Goal: Check status

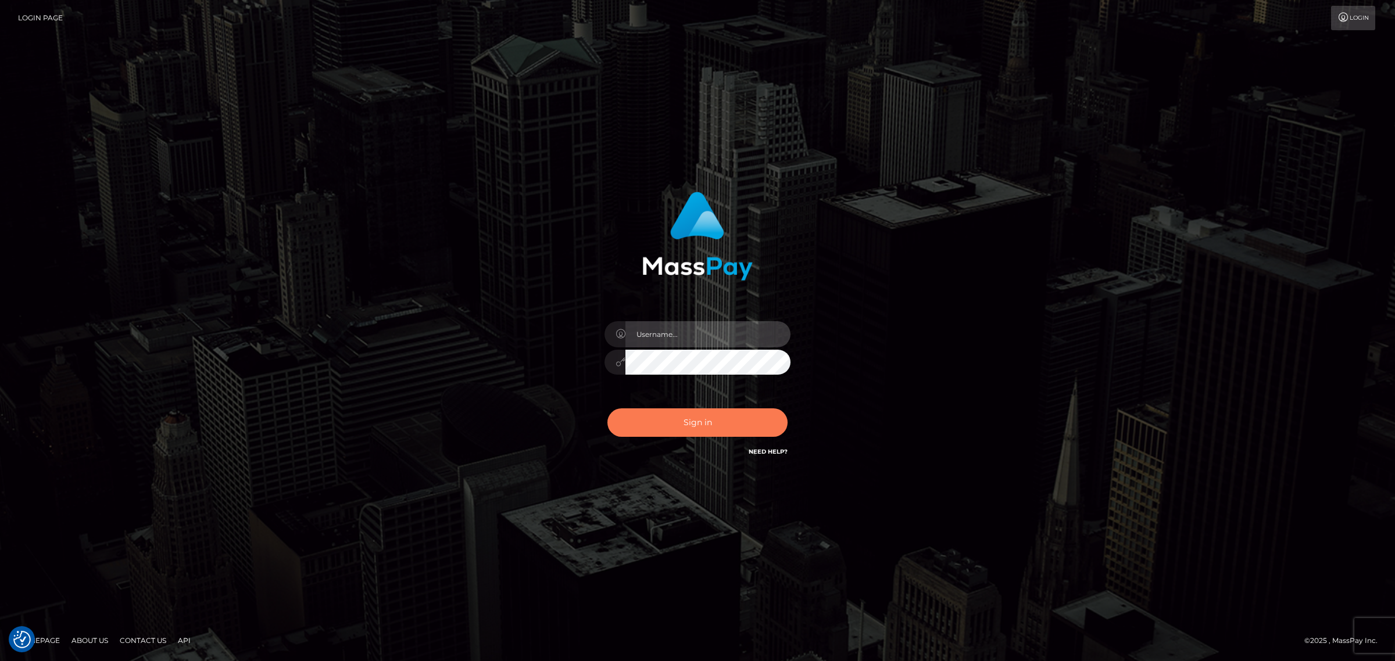
type input "Angelo.Xcite"
click at [716, 420] on button "Sign in" at bounding box center [697, 422] width 180 height 28
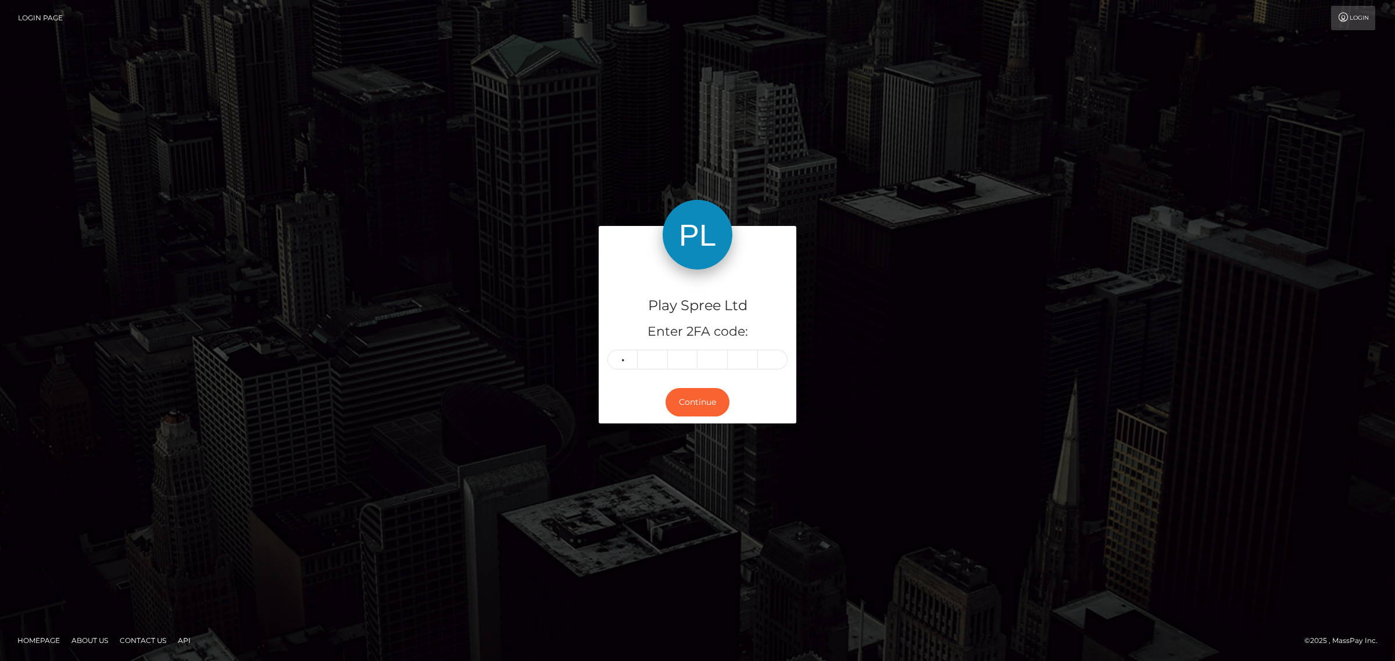
type input "0"
type input "9"
type input "6"
type input "0"
type input "2"
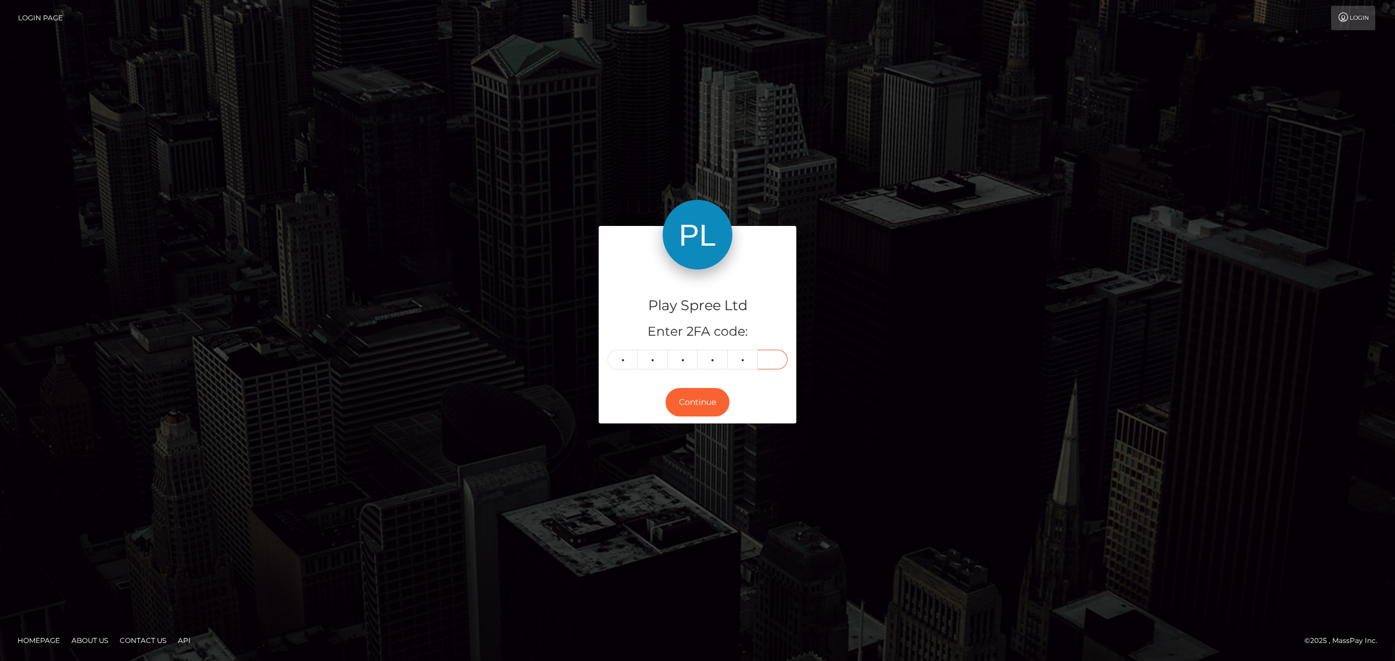
type input "8"
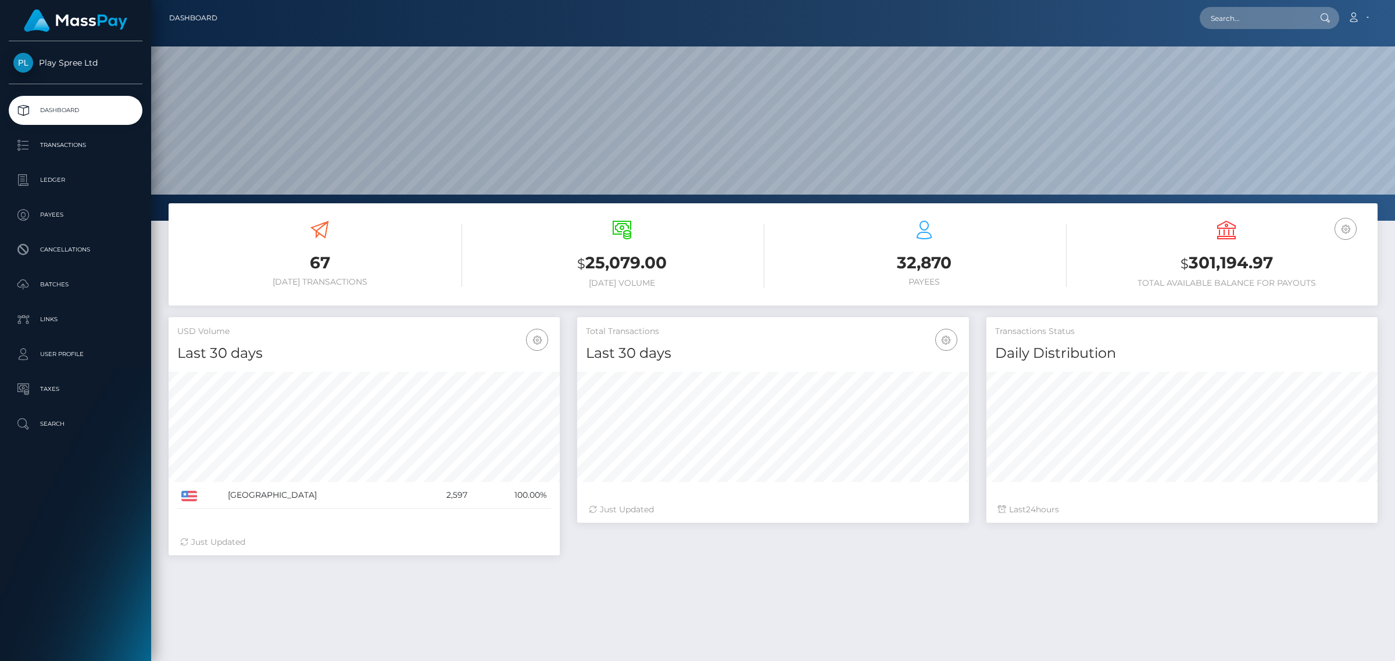
scroll to position [205, 390]
click at [1221, 10] on input "text" at bounding box center [1253, 18] width 109 height 22
paste input "329227"
type input "329227"
click at [1274, 58] on link "GARY P STOPKA" at bounding box center [1245, 59] width 93 height 21
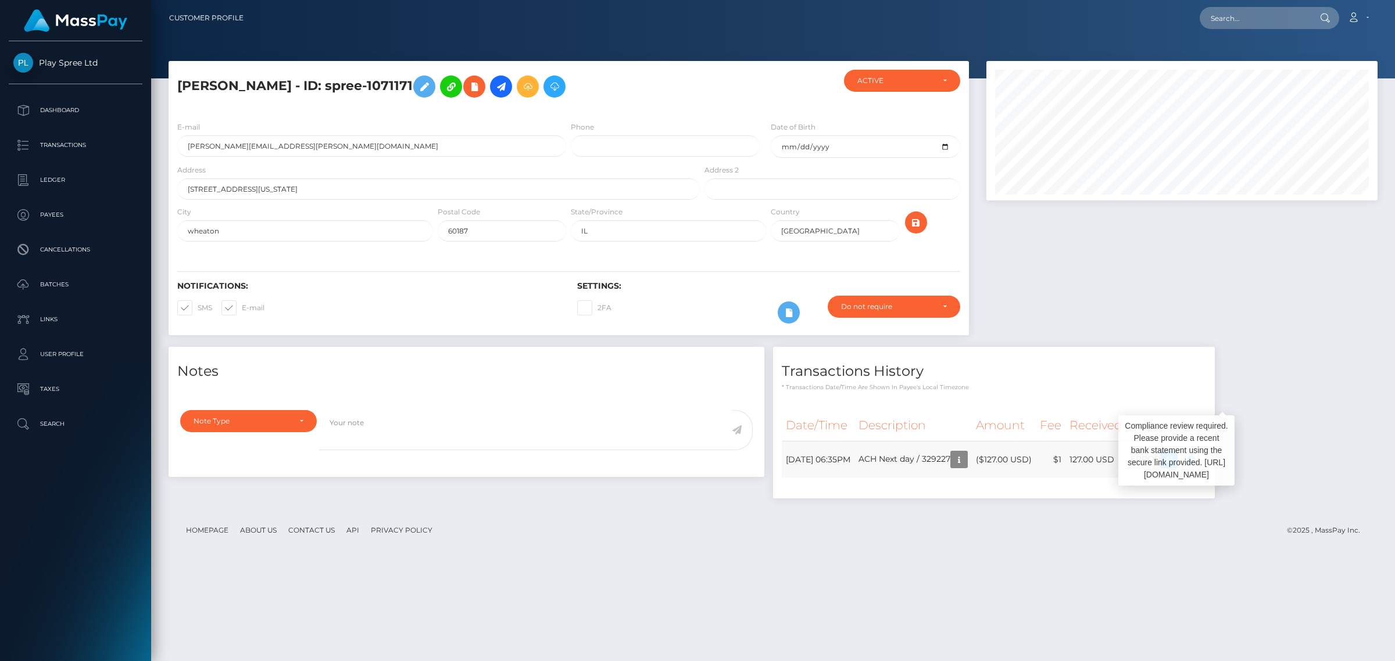
scroll to position [139, 390]
drag, startPoint x: 1228, startPoint y: 30, endPoint x: 1274, endPoint y: 27, distance: 46.6
click at [1228, 30] on nav "Customer Profile Loading... Loading... Account" at bounding box center [773, 18] width 1244 height 36
click at [1252, 12] on input "text" at bounding box center [1253, 18] width 109 height 22
paste input "328987"
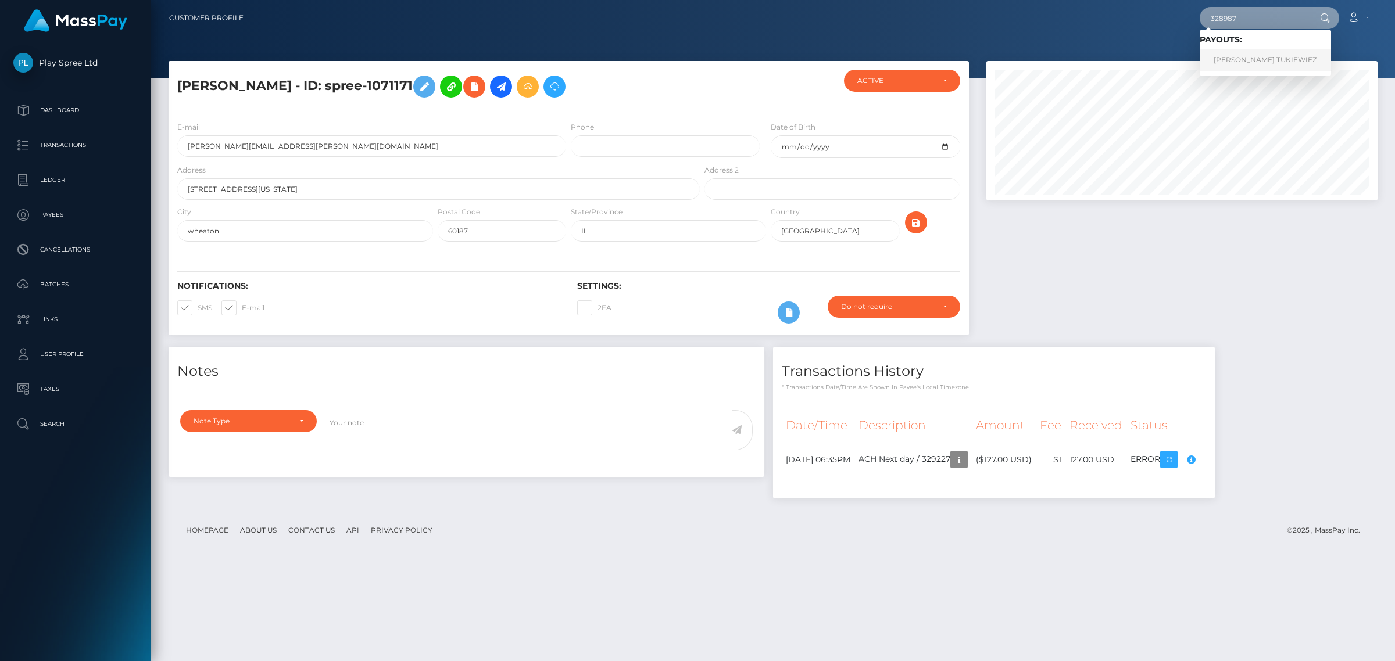
type input "328987"
click at [1289, 66] on link "OMAIRA BETANIA ECHEVERRY TUKIEWIEZ" at bounding box center [1264, 59] width 131 height 21
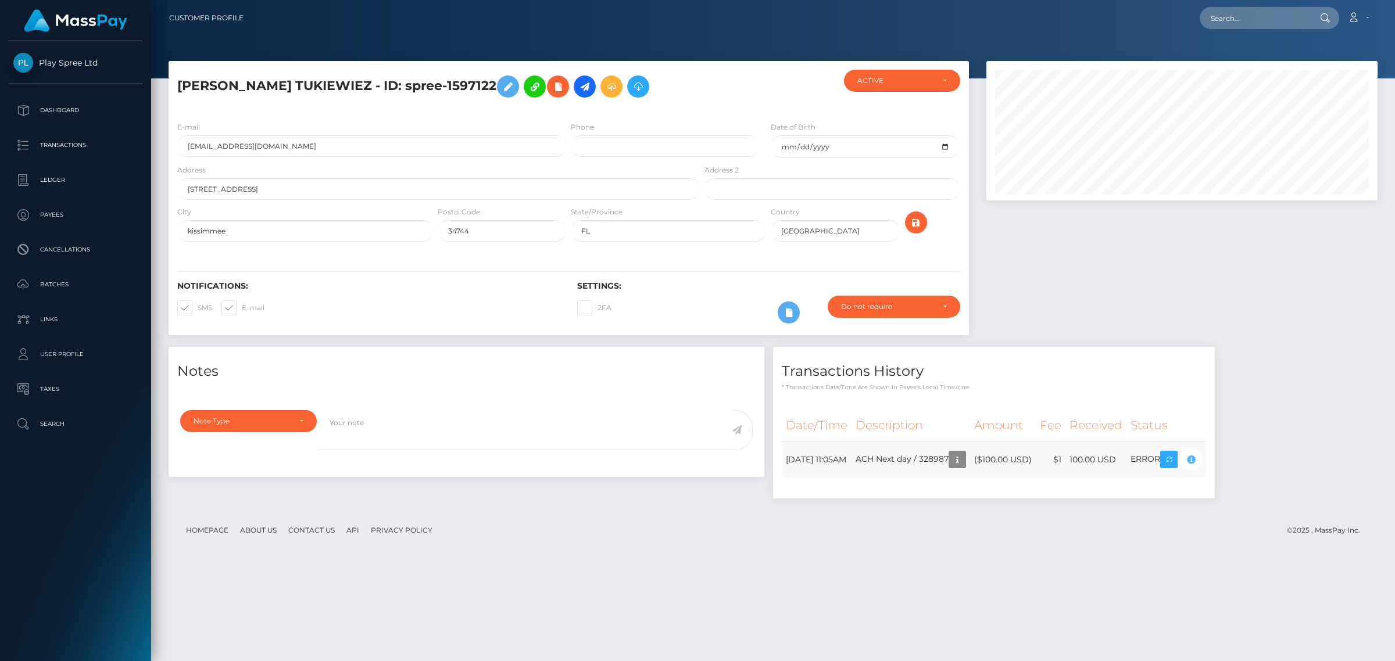
scroll to position [139, 390]
click at [1258, 5] on nav "Customer Profile Loading... Loading... Account" at bounding box center [773, 18] width 1244 height 36
click at [1256, 7] on input "text" at bounding box center [1253, 18] width 109 height 22
paste input "327810"
type input "327810"
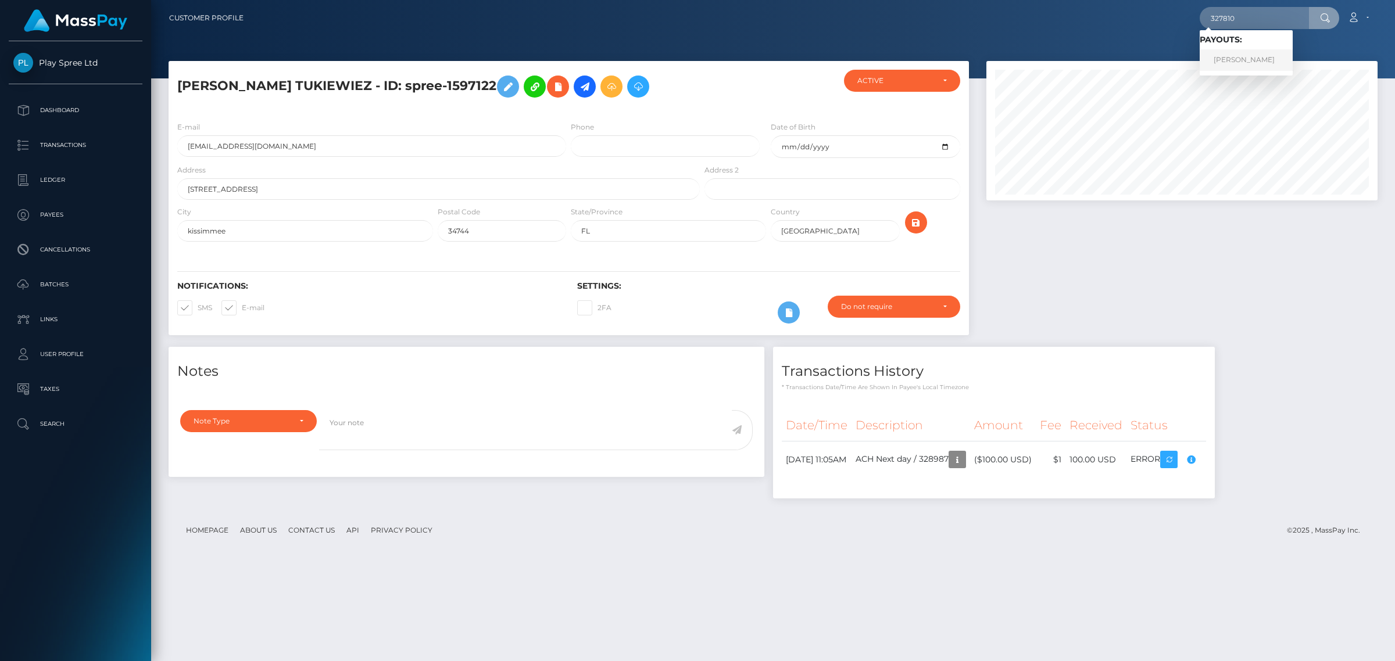
click at [1264, 54] on link "CHRISTOPHER EUGENE BICKELL" at bounding box center [1245, 59] width 93 height 21
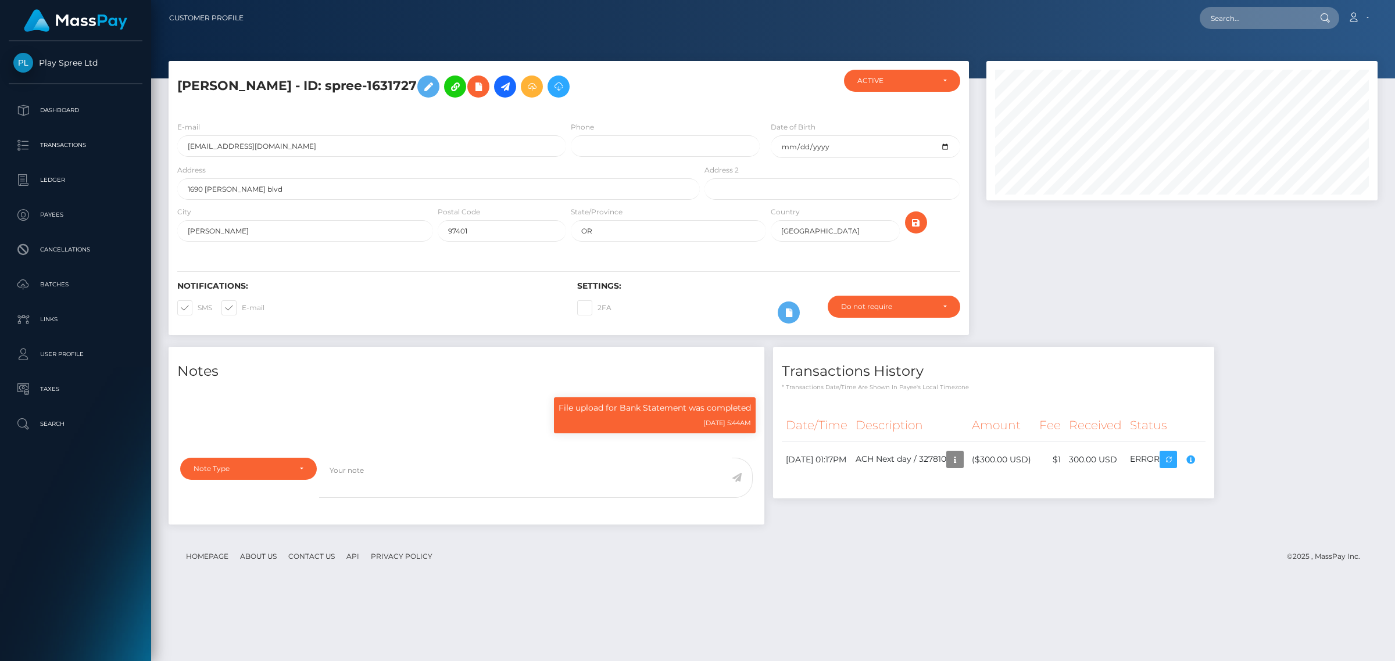
scroll to position [139, 390]
click at [1262, 23] on div "Customer Profile Loading... Loading..." at bounding box center [773, 330] width 1244 height 661
click at [1266, 19] on input "text" at bounding box center [1253, 18] width 109 height 22
paste input "331471"
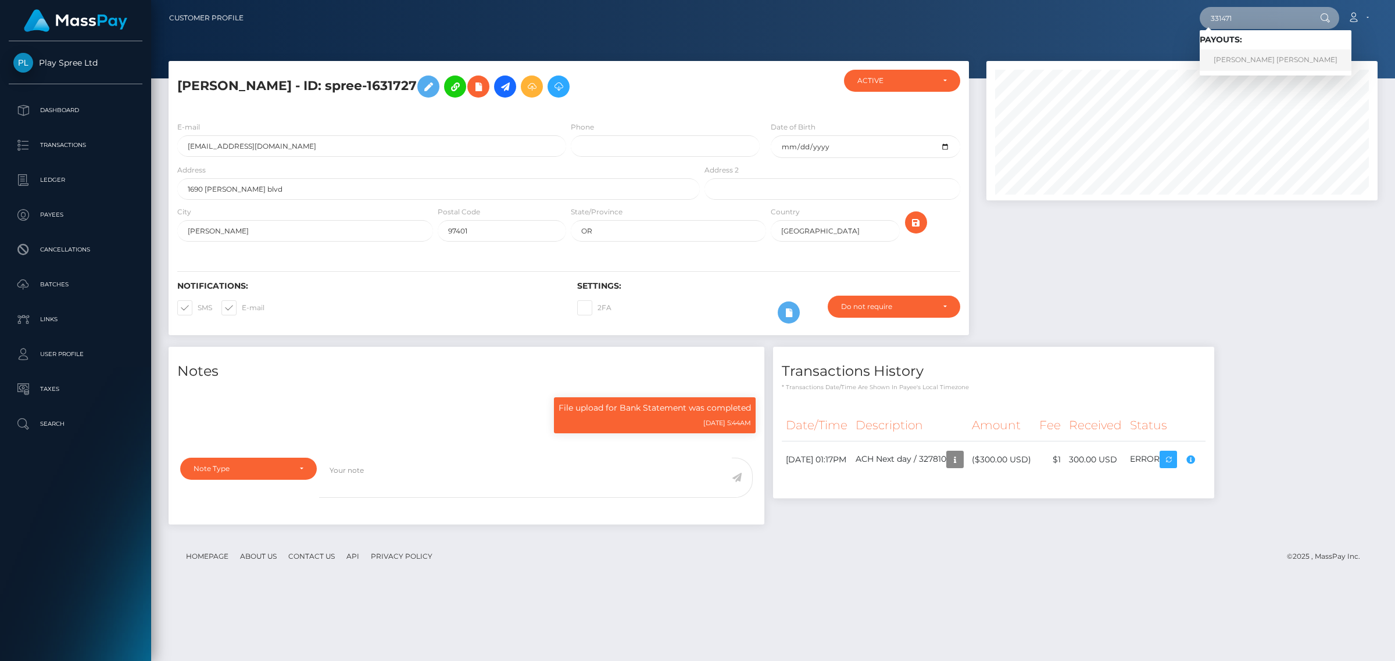
type input "331471"
click at [1259, 54] on link "HEIDI NICOLE CRUZ-SANCHEZ" at bounding box center [1275, 59] width 152 height 21
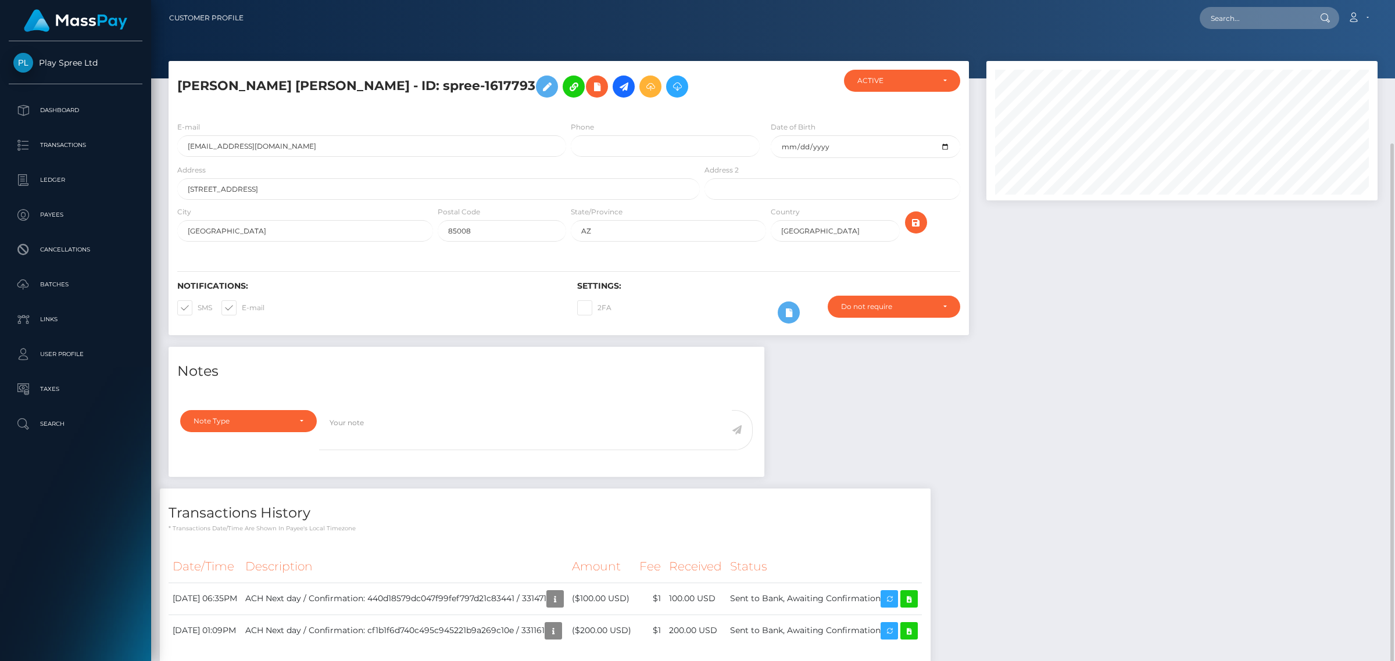
scroll to position [139, 390]
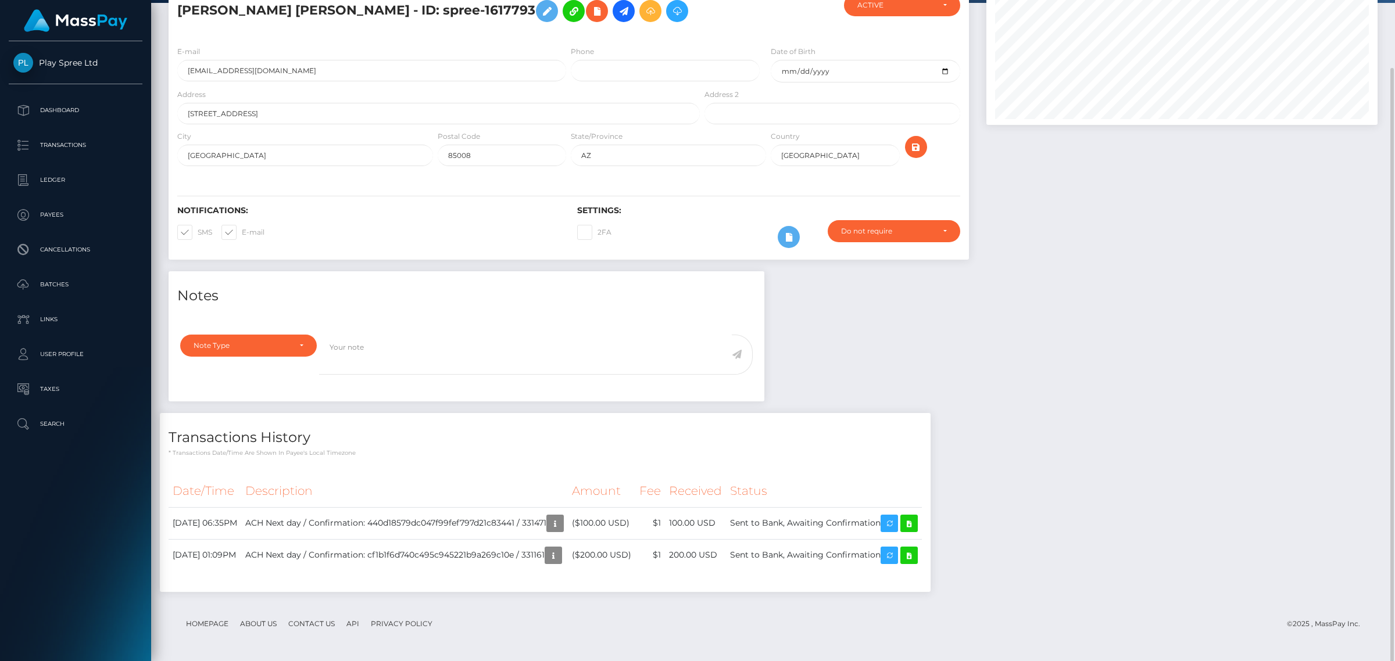
click at [1102, 435] on div "Notes Note Type Compliance Clear Compliance General Note Type" at bounding box center [773, 437] width 1226 height 332
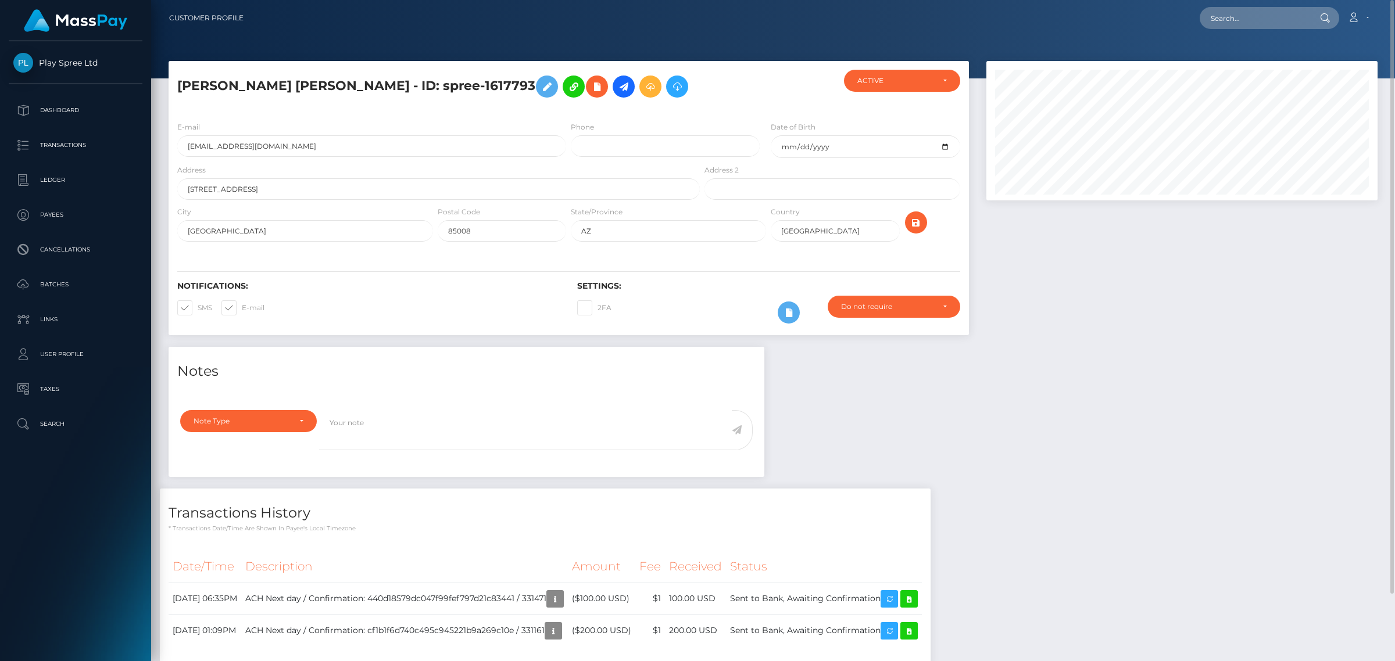
click at [1238, 29] on div "Loading... Loading... Account Edit Profile Logout" at bounding box center [815, 18] width 1124 height 24
click at [1274, 8] on input "text" at bounding box center [1253, 18] width 109 height 22
paste input "331400"
type input "331400"
click at [1259, 53] on link "ADAN ORTIZ SIERRA" at bounding box center [1245, 59] width 93 height 21
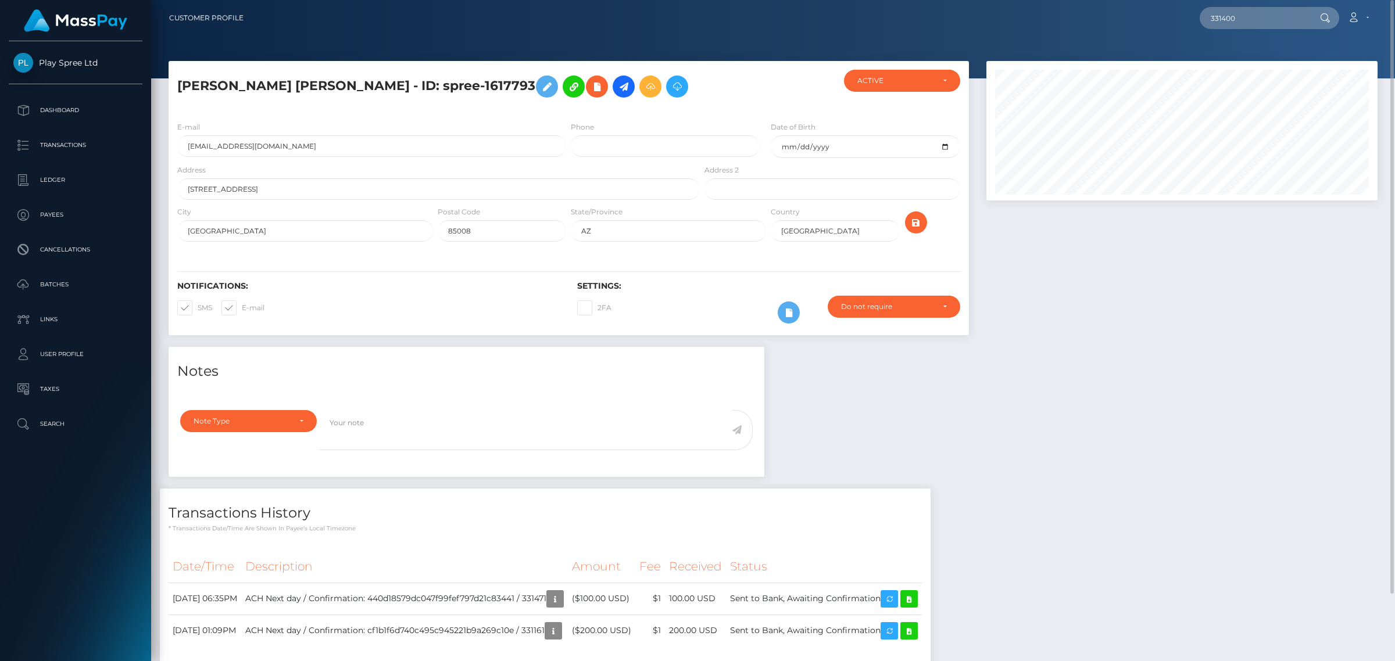
scroll to position [139, 390]
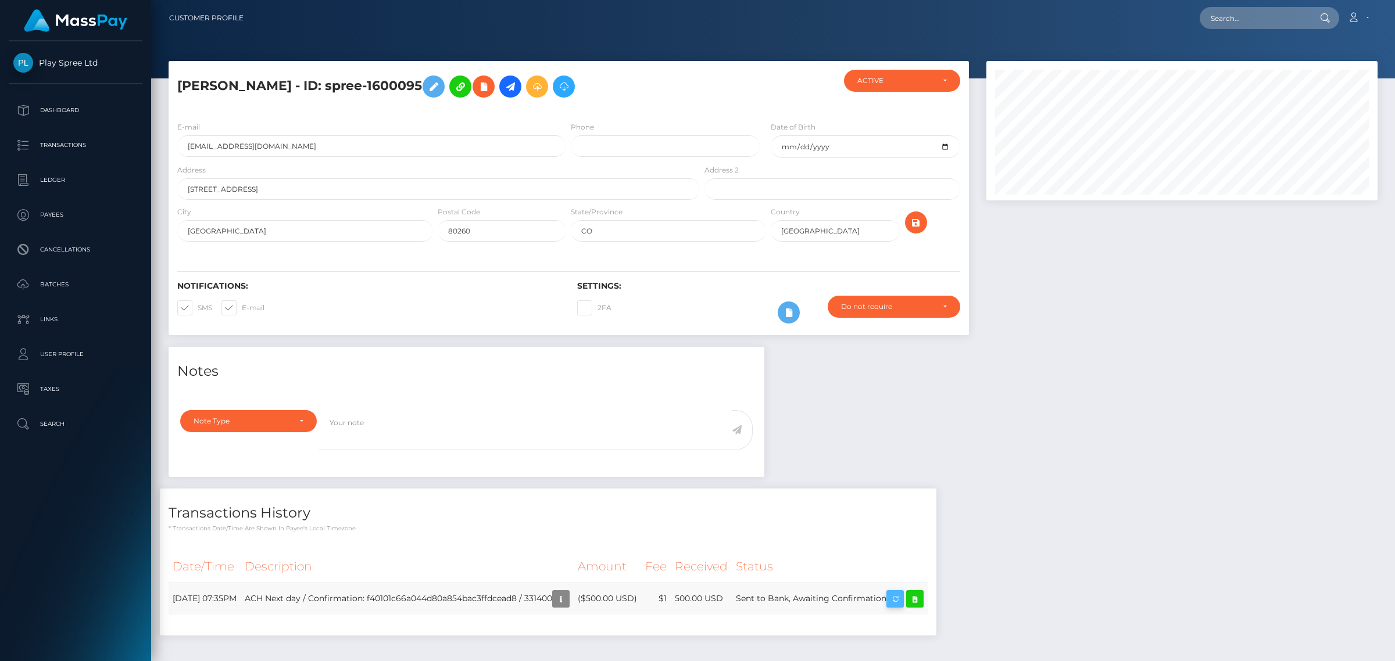
scroll to position [139, 390]
drag, startPoint x: 1131, startPoint y: 501, endPoint x: 916, endPoint y: 571, distance: 225.3
click at [1102, 501] on div "Notes Note Type Compliance Clear Compliance General Note Type" at bounding box center [773, 497] width 1226 height 300
click at [1338, 370] on div "Notes Note Type Compliance Clear Compliance General Note Type" at bounding box center [773, 497] width 1226 height 300
click at [902, 594] on icon "button" at bounding box center [895, 599] width 14 height 15
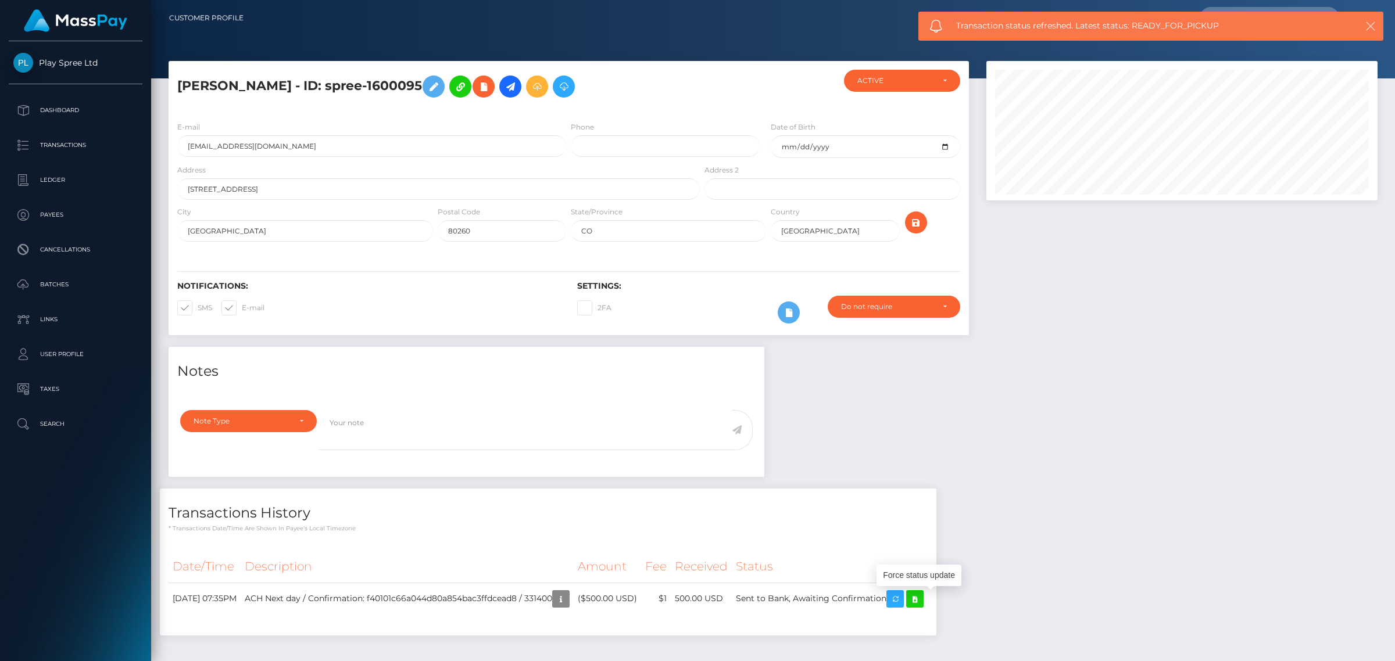
click at [1371, 27] on icon "button" at bounding box center [1370, 26] width 12 height 12
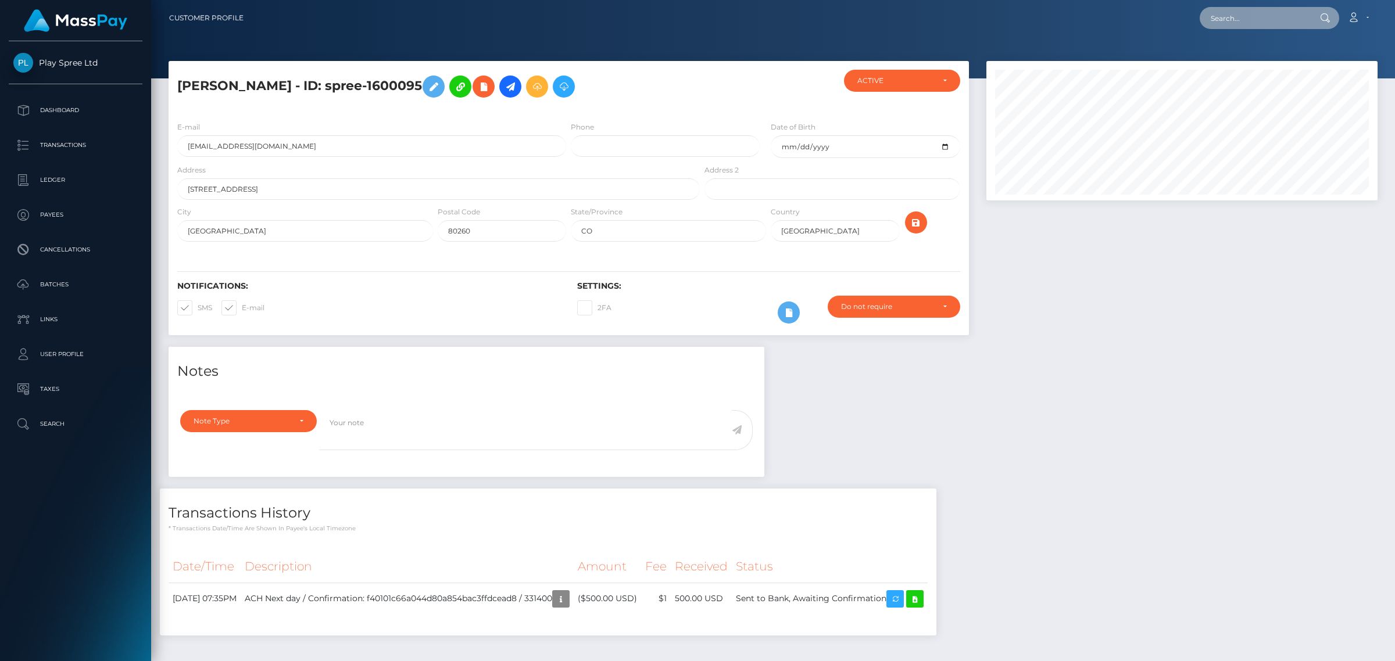
click at [1250, 20] on input "text" at bounding box center [1253, 18] width 109 height 22
paste input "331471"
type input "331471"
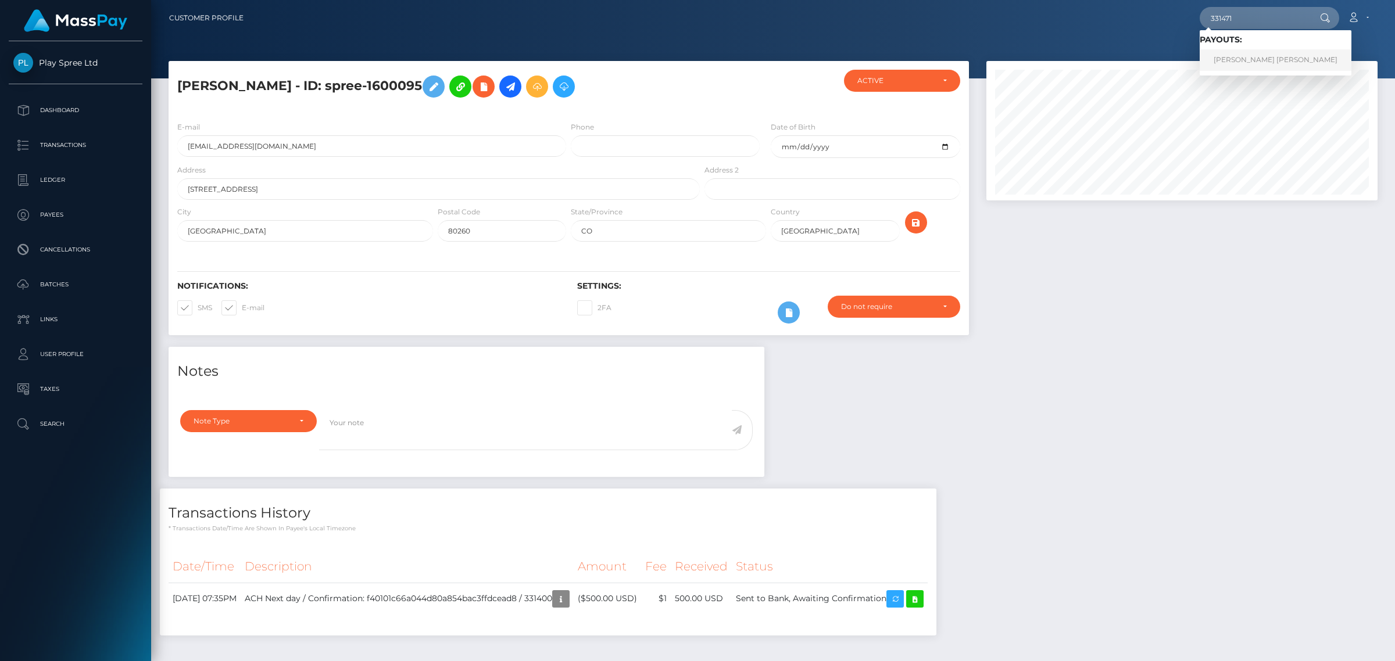
click at [1268, 64] on link "HEIDI NICOLE CRUZ-SANCHEZ" at bounding box center [1275, 59] width 152 height 21
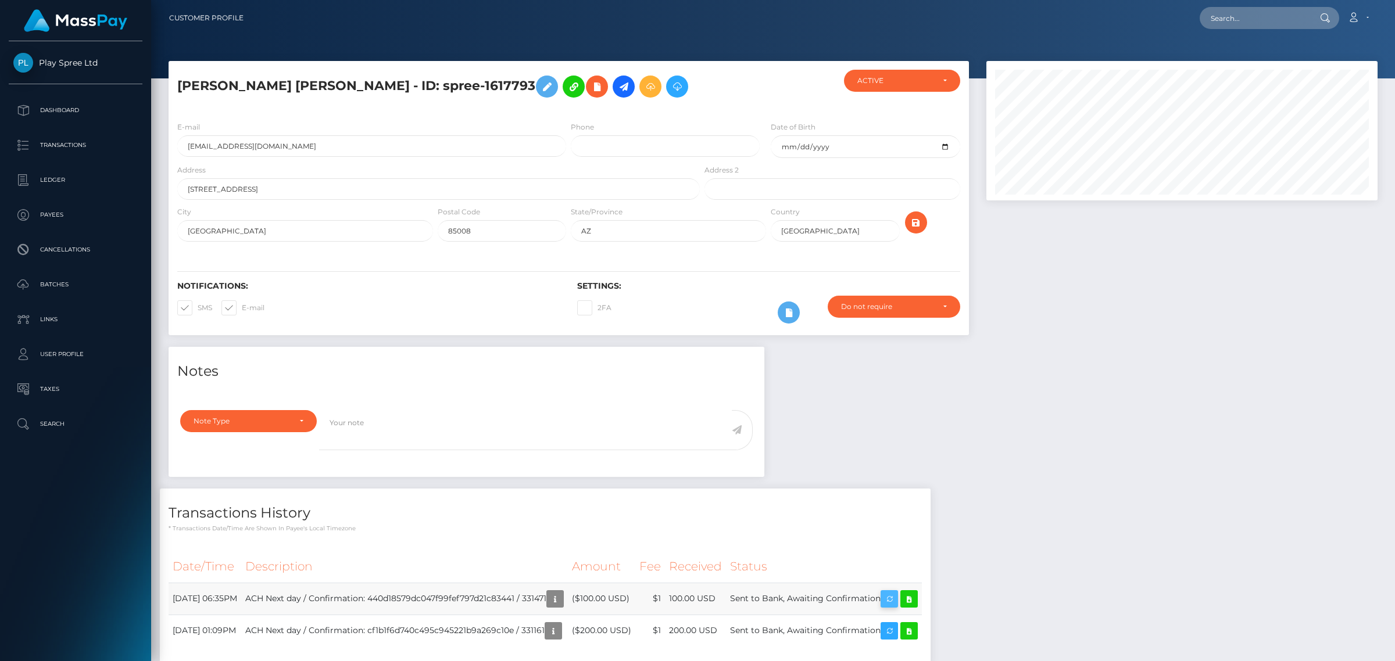
scroll to position [139, 390]
click at [896, 600] on icon "button" at bounding box center [889, 599] width 14 height 15
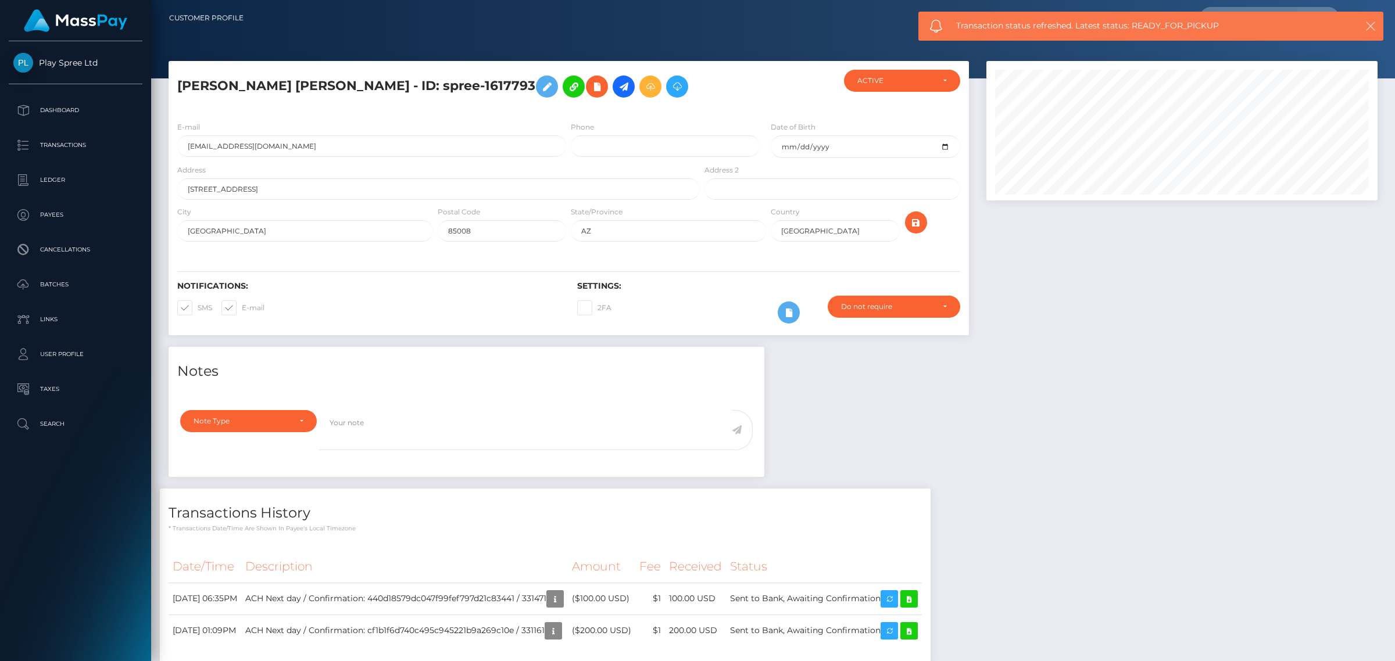
click at [1367, 28] on icon "button" at bounding box center [1370, 26] width 12 height 12
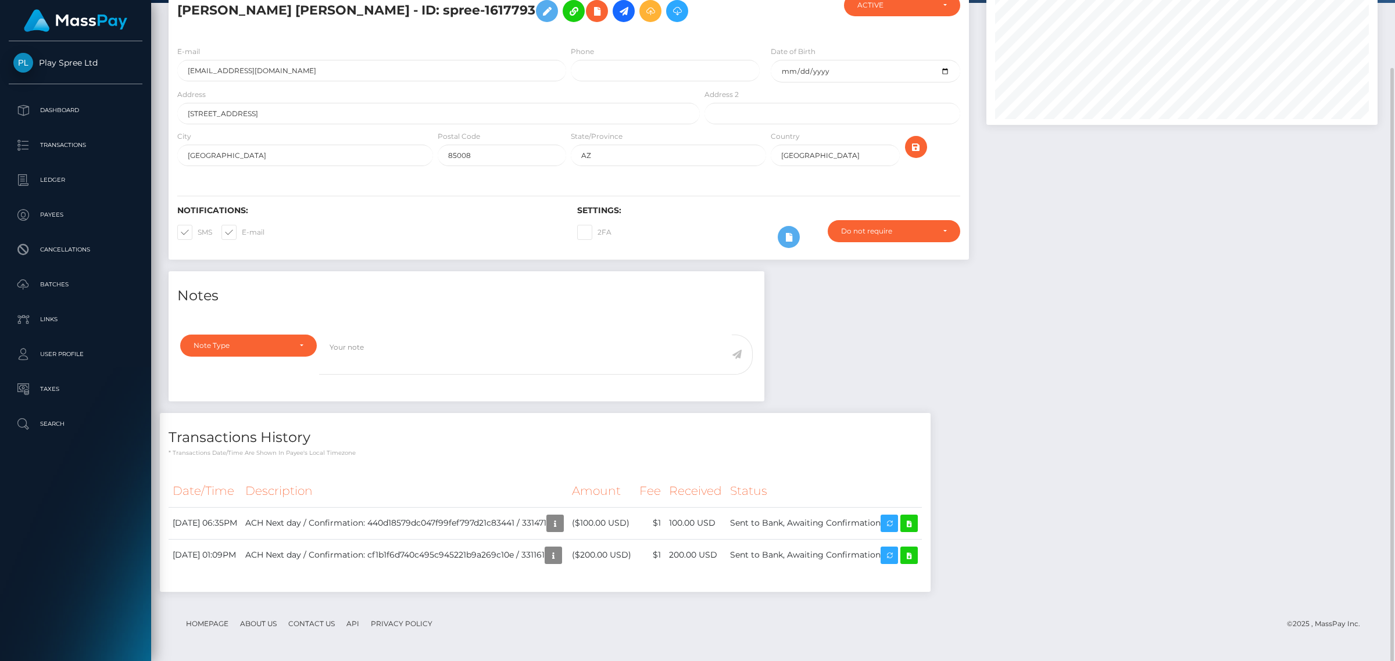
click at [1137, 504] on div "Notes Note Type Compliance Clear Compliance General Note Type" at bounding box center [773, 437] width 1226 height 332
click at [1189, 590] on div "Notes Note Type Compliance Clear Compliance General Note Type" at bounding box center [773, 437] width 1226 height 332
drag, startPoint x: 1107, startPoint y: 304, endPoint x: 1119, endPoint y: 282, distance: 24.7
click at [1107, 304] on div "Notes Note Type Compliance Clear Compliance General Note Type" at bounding box center [773, 437] width 1226 height 332
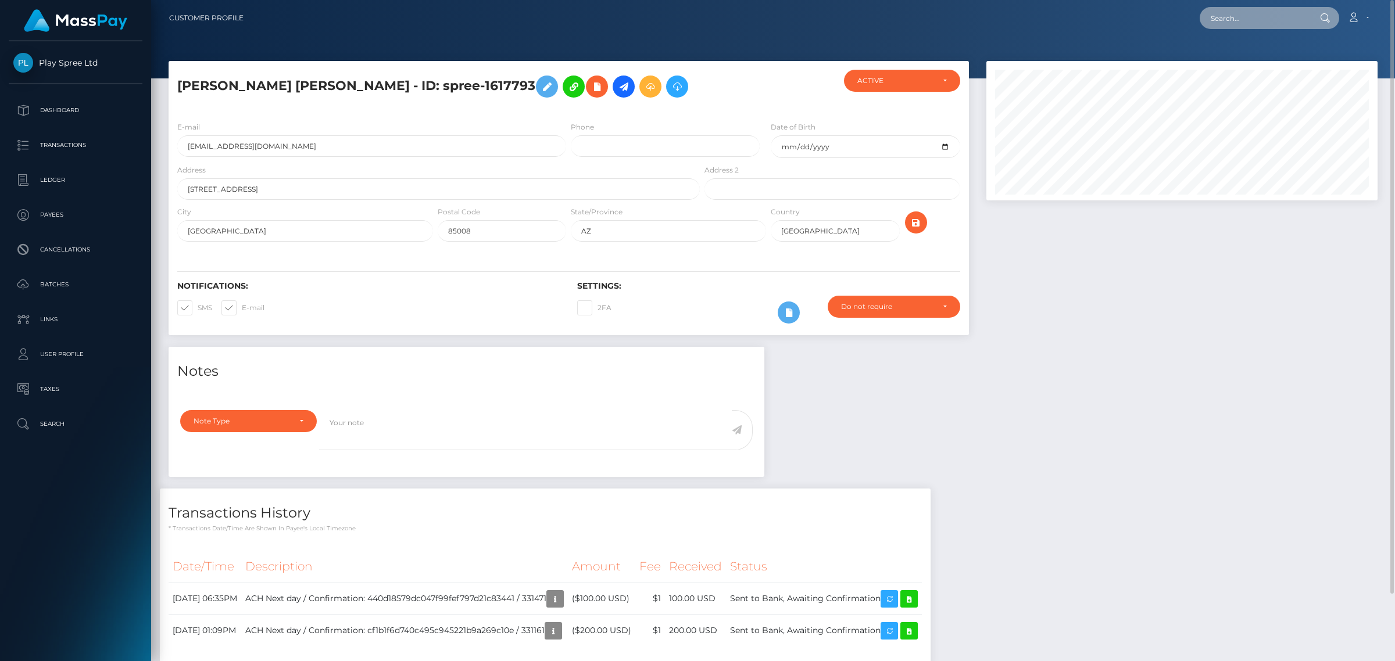
click at [1259, 13] on input "text" at bounding box center [1253, 18] width 109 height 22
paste input "331400"
type input "331400"
click at [1241, 63] on link "ADAN ORTIZ SIERRA" at bounding box center [1245, 59] width 93 height 21
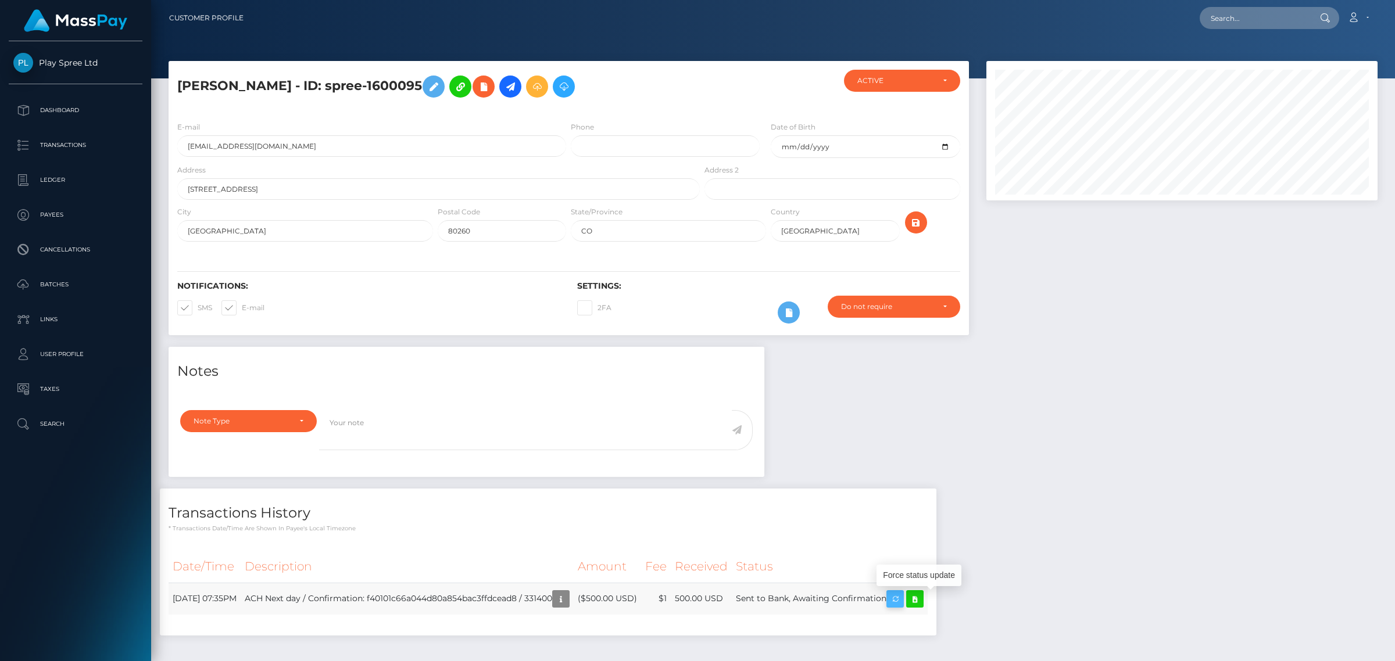
scroll to position [139, 390]
click at [902, 599] on icon "button" at bounding box center [895, 599] width 14 height 15
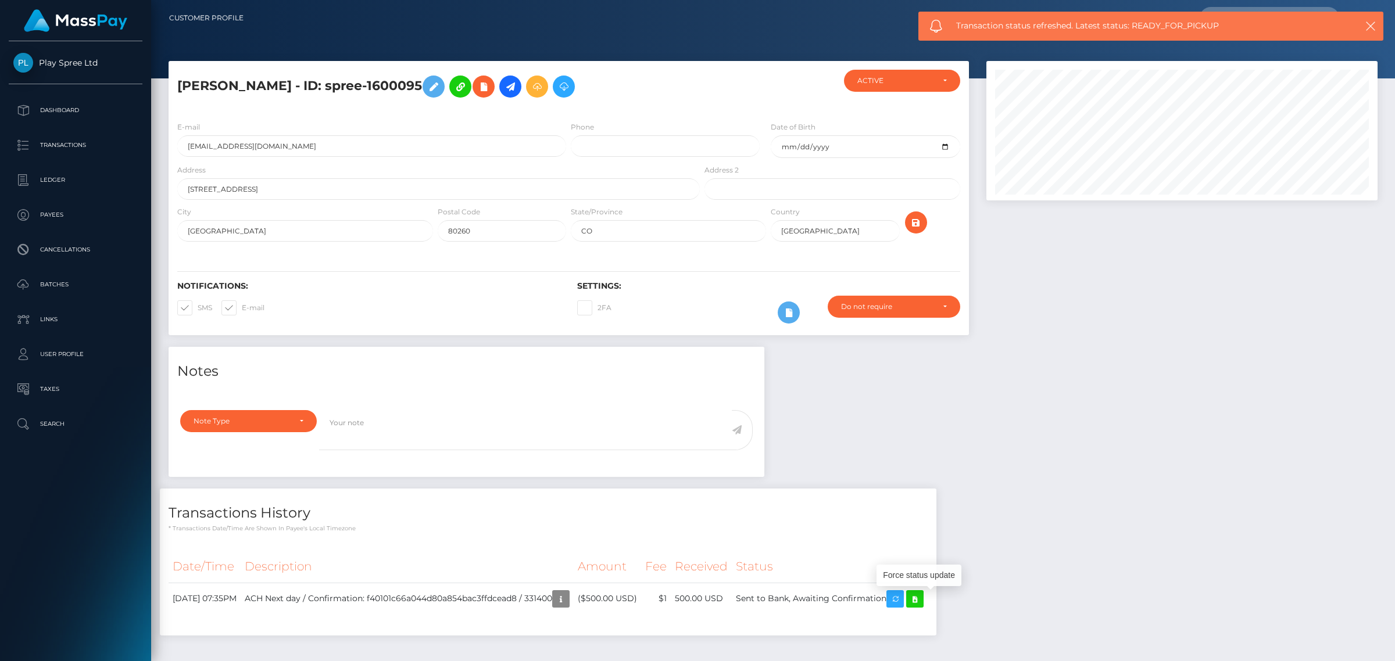
click at [1160, 533] on div "Notes Note Type Compliance Clear Compliance General Note Type" at bounding box center [773, 497] width 1226 height 300
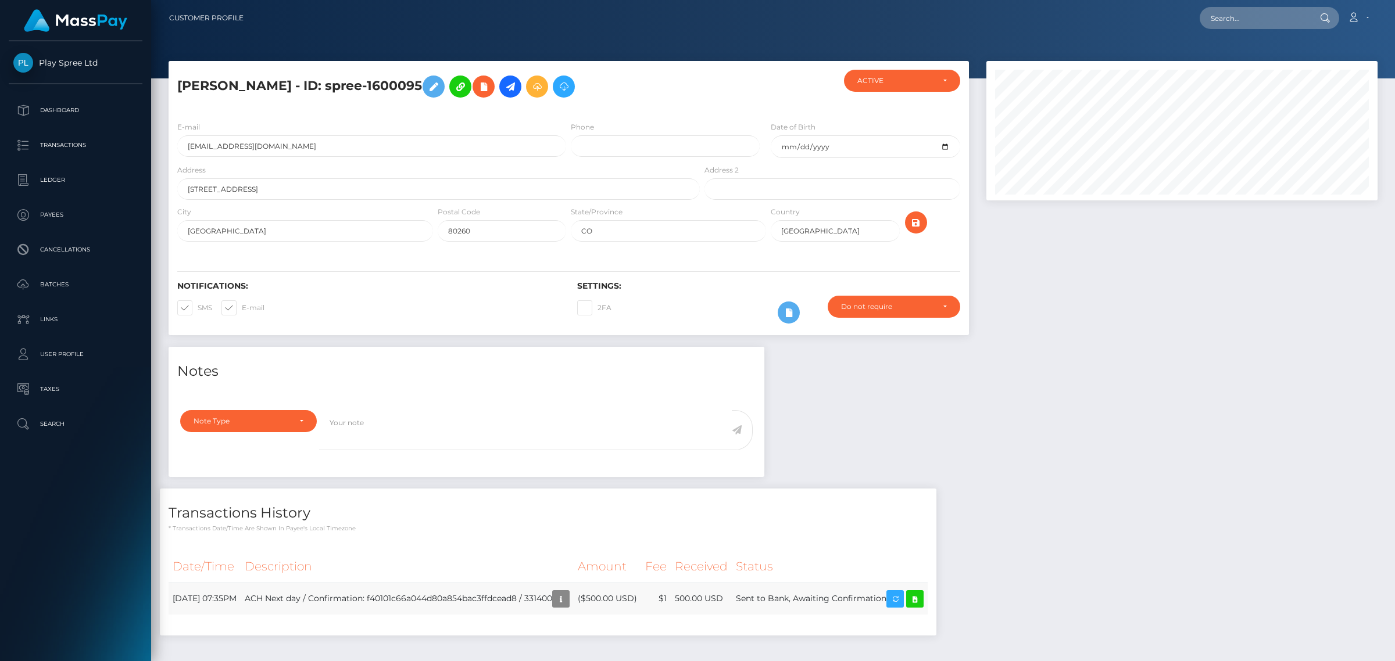
click at [883, 601] on td "Sent to Bank, Awaiting Confirmation" at bounding box center [830, 599] width 196 height 32
copy td "Sent to Bank, Awaiting Confirmation"
